Goal: Task Accomplishment & Management: Use online tool/utility

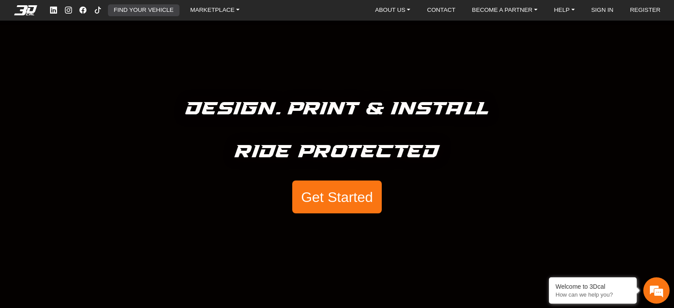
click at [126, 7] on link "FIND YOUR VEHICLE" at bounding box center [143, 10] width 67 height 12
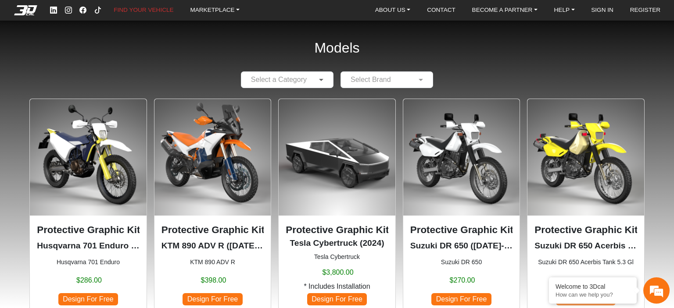
click at [317, 83] on span at bounding box center [322, 80] width 11 height 11
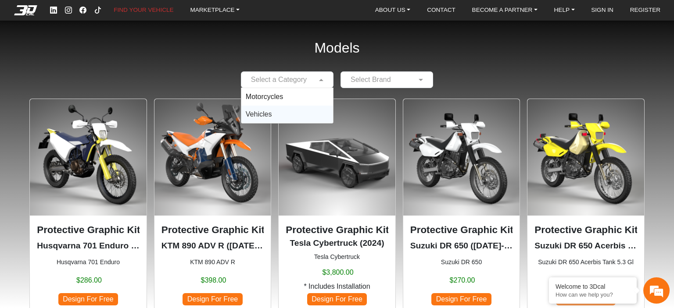
click at [277, 113] on div "Vehicles" at bounding box center [287, 115] width 92 height 18
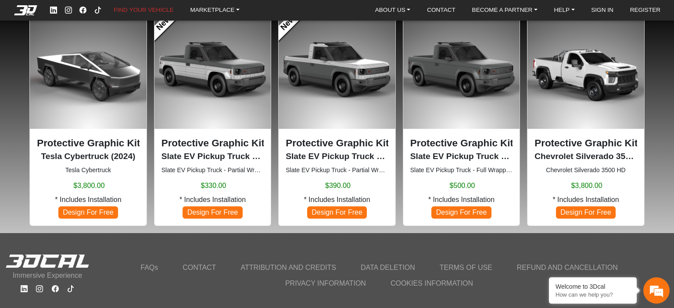
scroll to position [102, 0]
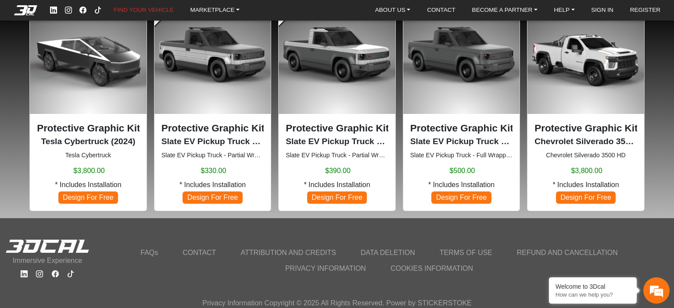
click at [453, 51] on img at bounding box center [461, 55] width 117 height 117
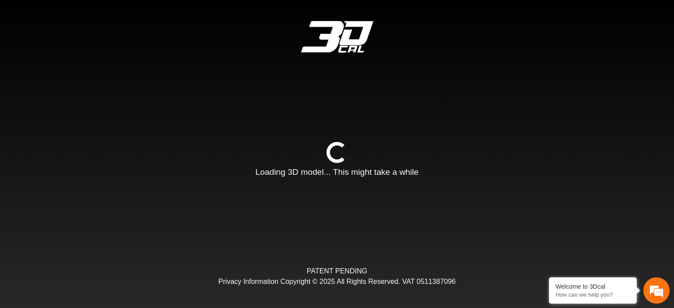
type input "*"
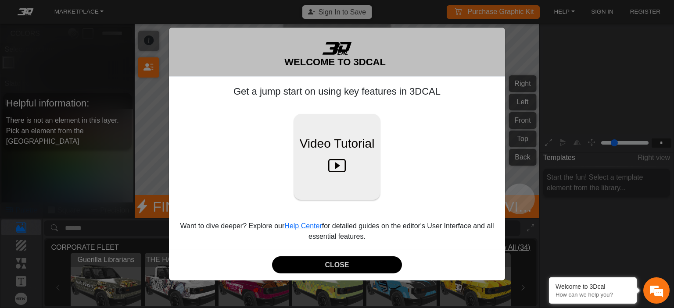
scroll to position [109, 98]
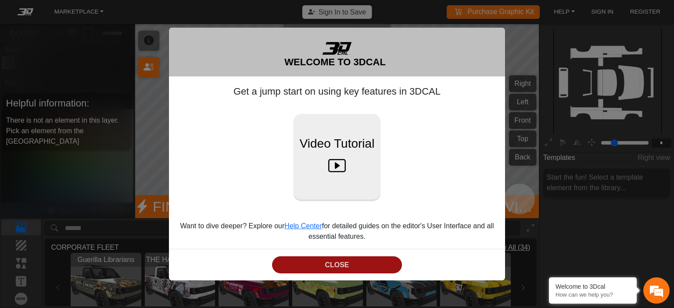
click at [333, 266] on button "CLOSE" at bounding box center [337, 265] width 130 height 17
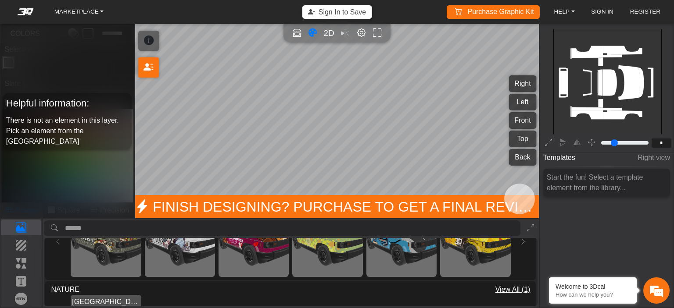
scroll to position [0, 0]
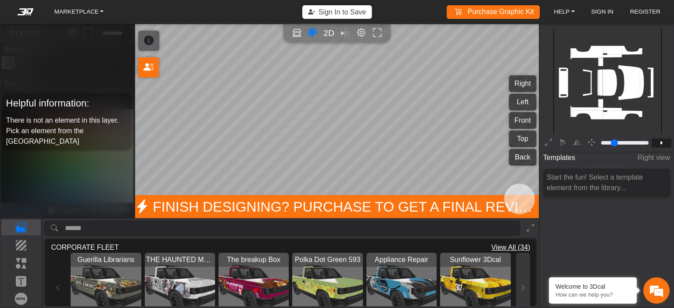
click at [521, 286] on icon at bounding box center [522, 287] width 7 height 7
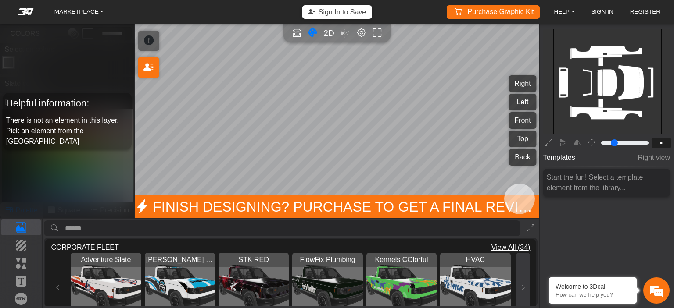
click at [521, 286] on icon at bounding box center [522, 287] width 7 height 7
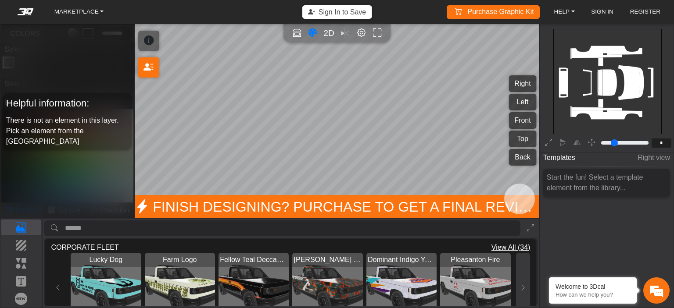
click at [521, 286] on icon at bounding box center [522, 287] width 7 height 7
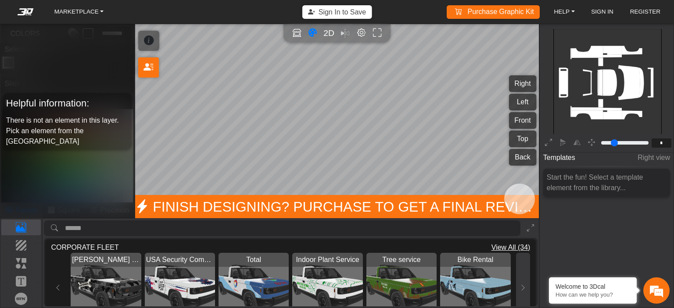
click at [521, 286] on icon at bounding box center [522, 287] width 7 height 7
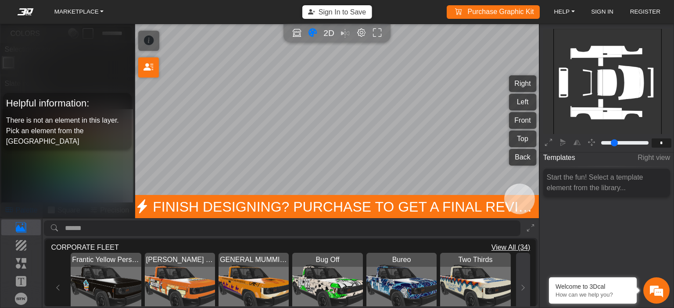
click at [521, 286] on icon at bounding box center [522, 287] width 7 height 7
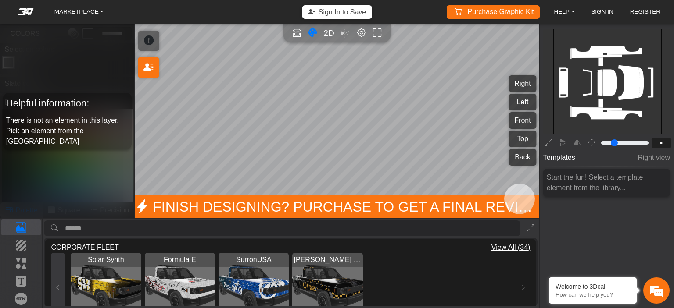
click at [57, 282] on button at bounding box center [58, 288] width 14 height 70
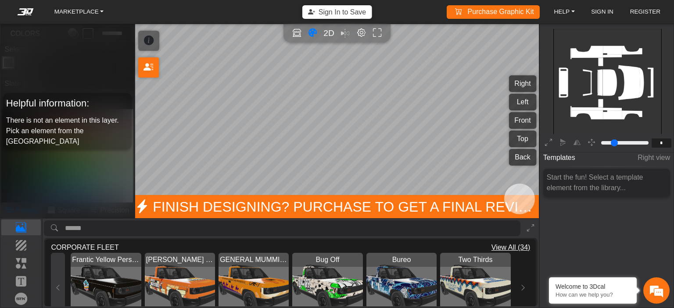
click at [57, 282] on button at bounding box center [58, 288] width 14 height 70
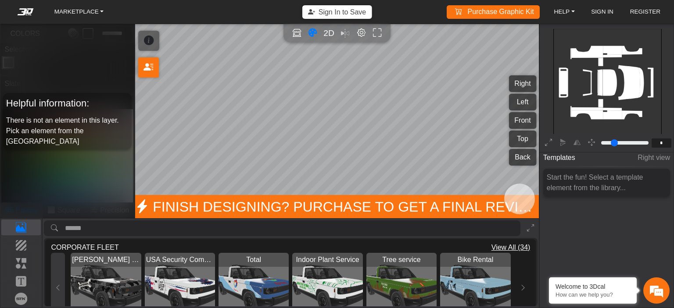
click at [58, 282] on button at bounding box center [58, 288] width 14 height 70
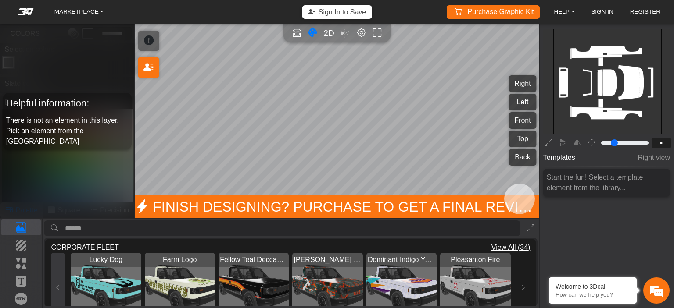
click at [58, 282] on button at bounding box center [58, 288] width 14 height 70
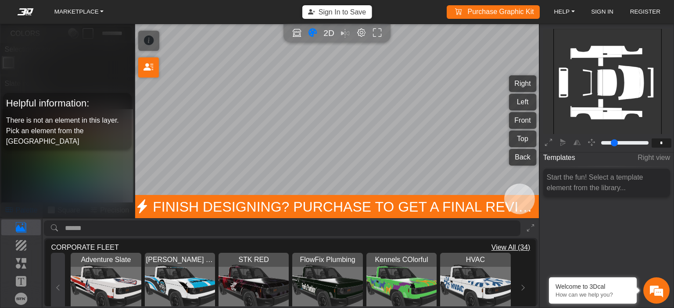
click at [58, 282] on button at bounding box center [58, 288] width 14 height 70
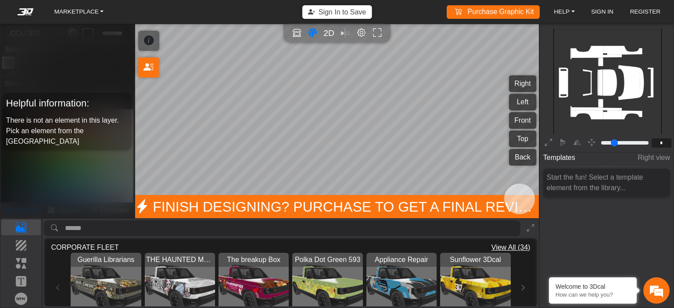
click at [452, 270] on img "View Sunflower 3Dcal" at bounding box center [475, 288] width 70 height 70
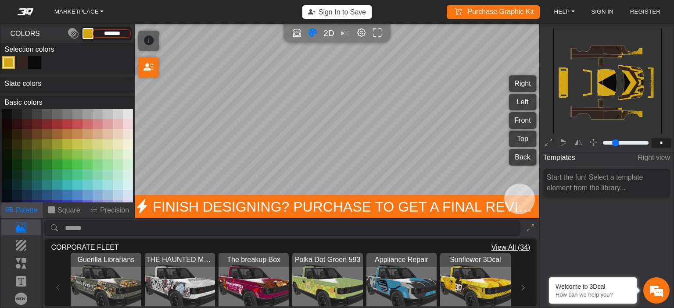
click at [347, 278] on img "View Polka Dot Green 593" at bounding box center [327, 288] width 70 height 70
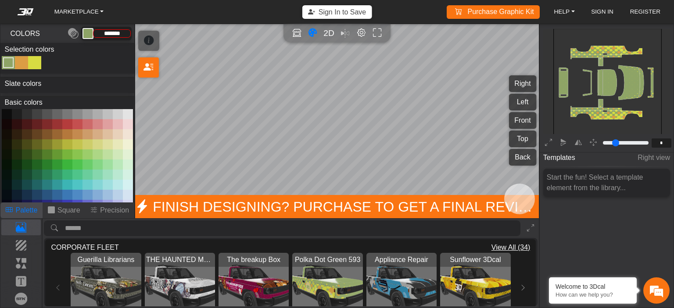
click at [74, 124] on button at bounding box center [77, 124] width 10 height 10
type input "*********"
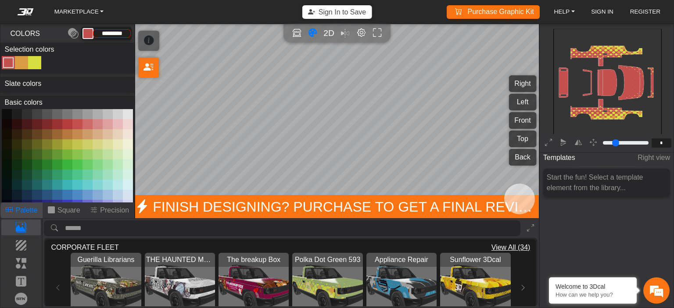
click at [58, 283] on div "Guerilla Librarians Loading... THE HAUNTED MOVERS Loading... The breakup Box Lo…" at bounding box center [290, 288] width 479 height 70
click at [19, 10] on em at bounding box center [25, 11] width 35 height 7
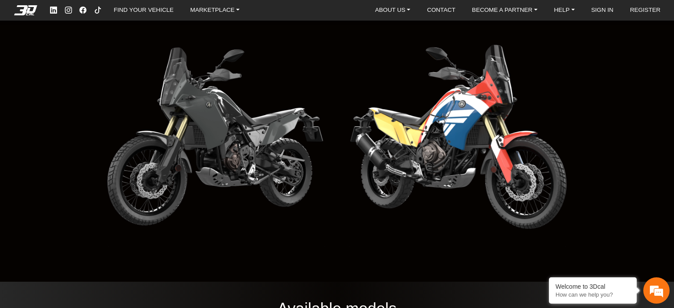
scroll to position [927, 0]
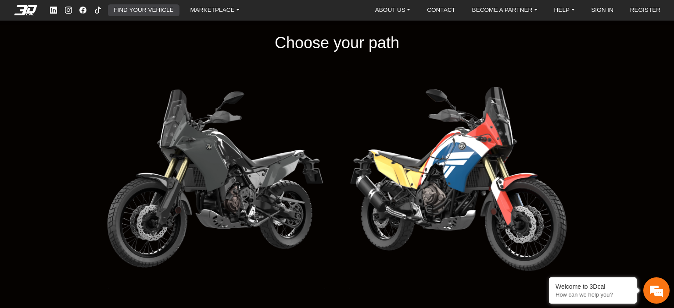
click at [125, 7] on link "FIND YOUR VEHICLE" at bounding box center [143, 10] width 67 height 12
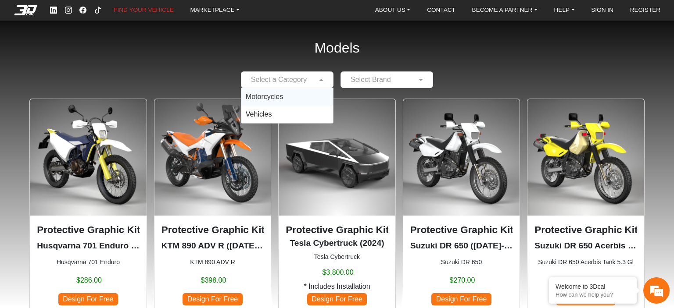
click at [320, 81] on span at bounding box center [322, 80] width 11 height 11
click at [275, 115] on div "Vehicles" at bounding box center [287, 115] width 92 height 18
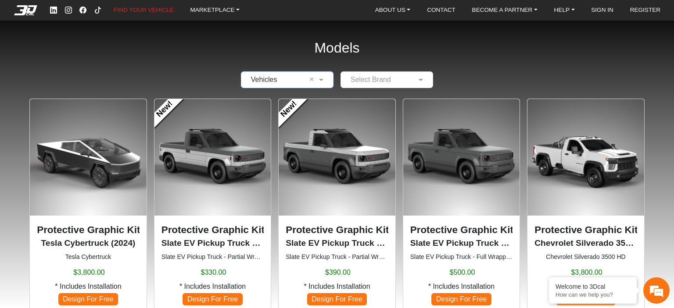
click at [456, 168] on img at bounding box center [461, 157] width 117 height 117
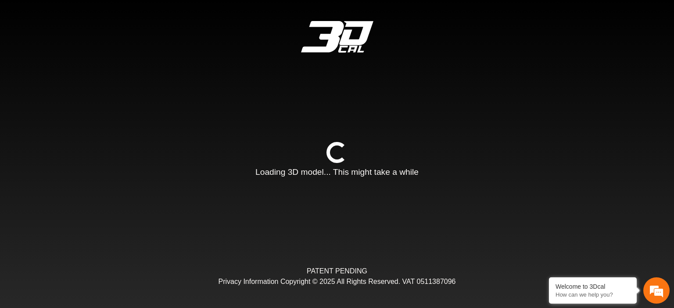
type input "*"
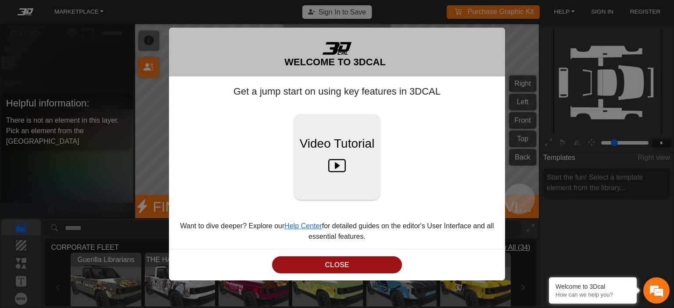
click at [330, 261] on button "CLOSE" at bounding box center [337, 265] width 130 height 17
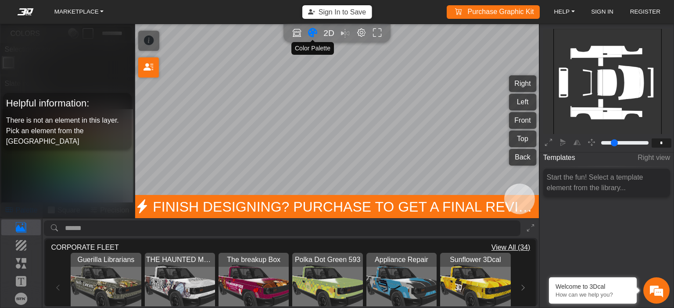
click at [312, 31] on icon "Color tool" at bounding box center [312, 33] width 9 height 10
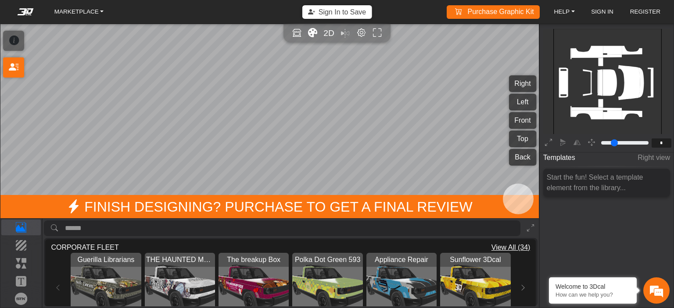
click at [312, 31] on icon "Color tool" at bounding box center [312, 33] width 9 height 10
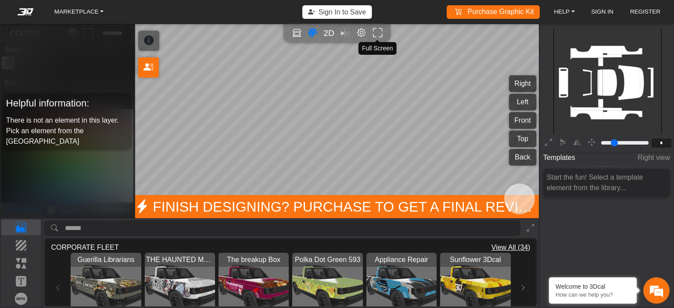
click at [377, 33] on icon "Full screen" at bounding box center [377, 33] width 9 height 10
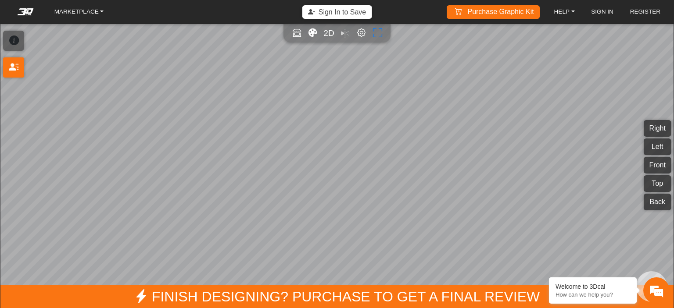
scroll to position [103, 98]
click at [657, 131] on button "Right" at bounding box center [658, 128] width 28 height 17
click at [313, 31] on icon "Color tool" at bounding box center [312, 33] width 9 height 10
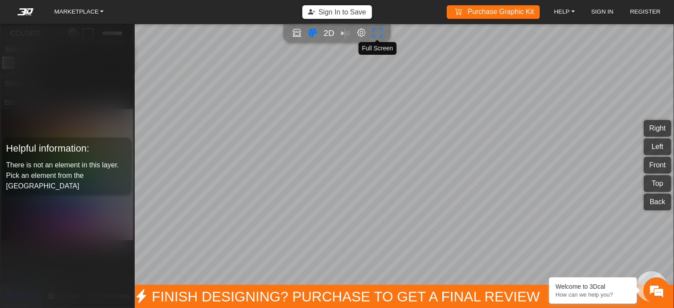
click at [375, 32] on icon "Full screen" at bounding box center [377, 33] width 9 height 10
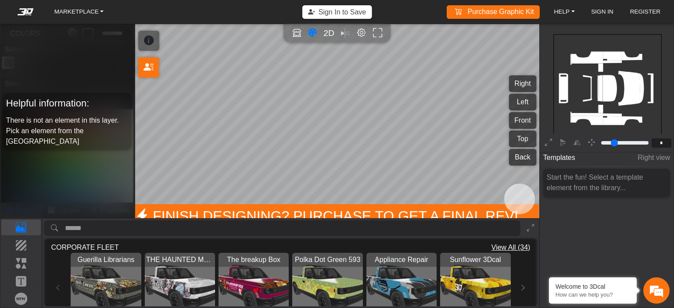
scroll to position [109, 98]
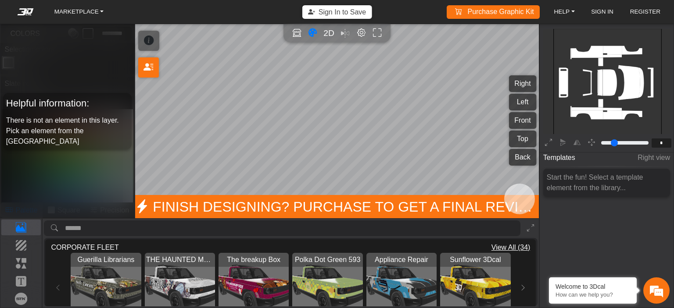
click at [326, 276] on img "View Polka Dot Green 593" at bounding box center [327, 288] width 70 height 70
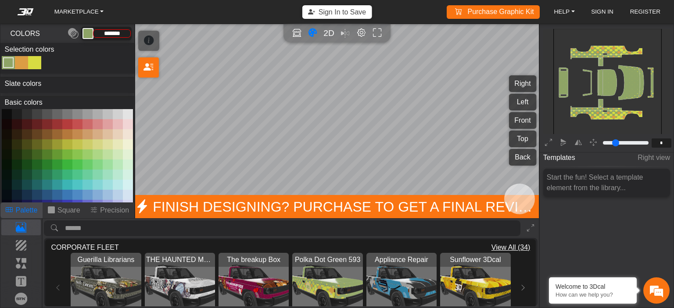
click at [23, 63] on div "Color Toggle" at bounding box center [21, 62] width 11 height 11
click at [88, 121] on button at bounding box center [87, 124] width 10 height 10
type input "*********"
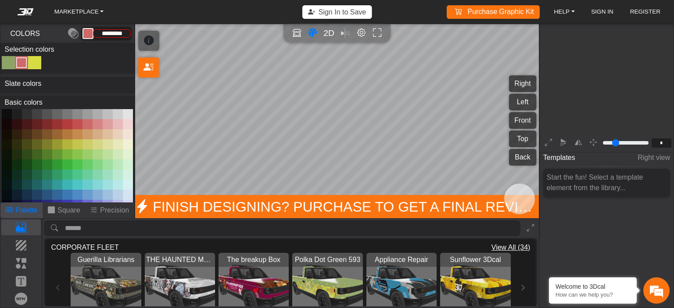
click at [79, 121] on button at bounding box center [77, 124] width 10 height 10
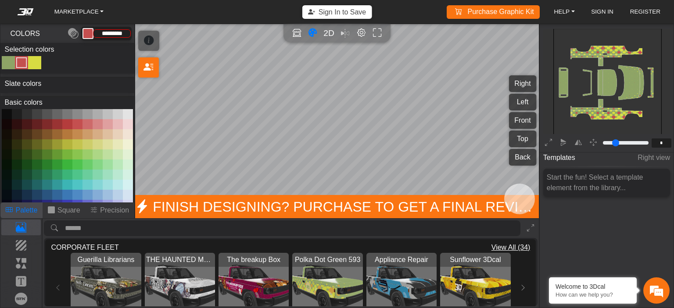
click at [69, 122] on button at bounding box center [67, 124] width 10 height 10
click at [40, 132] on button at bounding box center [37, 134] width 10 height 10
click at [31, 131] on button at bounding box center [27, 134] width 10 height 10
click at [110, 130] on button at bounding box center [108, 134] width 10 height 10
click at [18, 130] on button at bounding box center [17, 134] width 10 height 10
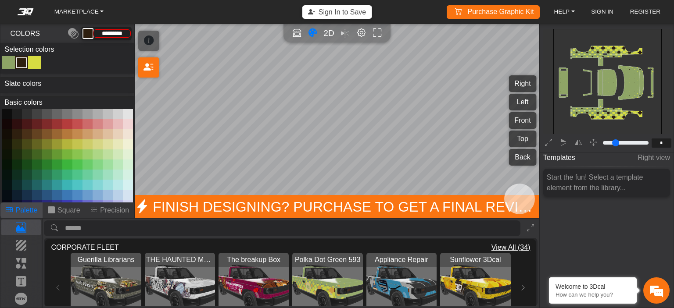
click at [32, 131] on button at bounding box center [27, 134] width 10 height 10
click at [38, 131] on button at bounding box center [37, 134] width 10 height 10
click at [36, 122] on button at bounding box center [37, 124] width 10 height 10
click at [49, 122] on button at bounding box center [47, 124] width 10 height 10
click at [72, 119] on button at bounding box center [67, 124] width 10 height 10
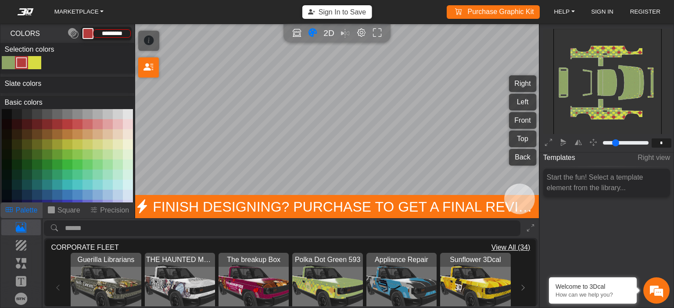
click at [87, 124] on button at bounding box center [87, 124] width 10 height 10
click at [96, 124] on button at bounding box center [98, 124] width 10 height 10
click at [73, 124] on button at bounding box center [77, 124] width 10 height 10
click at [62, 125] on button at bounding box center [57, 124] width 10 height 10
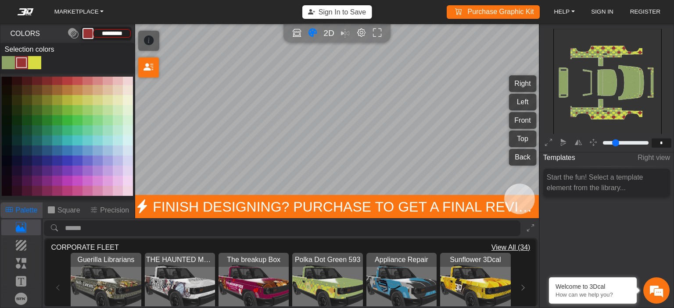
click at [244, 257] on span "The breakup Box" at bounding box center [254, 260] width 56 height 11
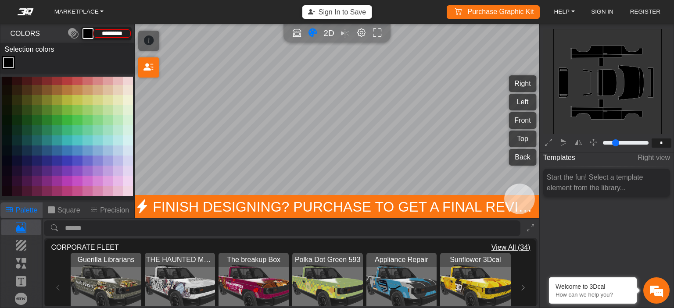
click at [67, 79] on button at bounding box center [67, 80] width 10 height 10
type input "*********"
